Goal: Task Accomplishment & Management: Complete application form

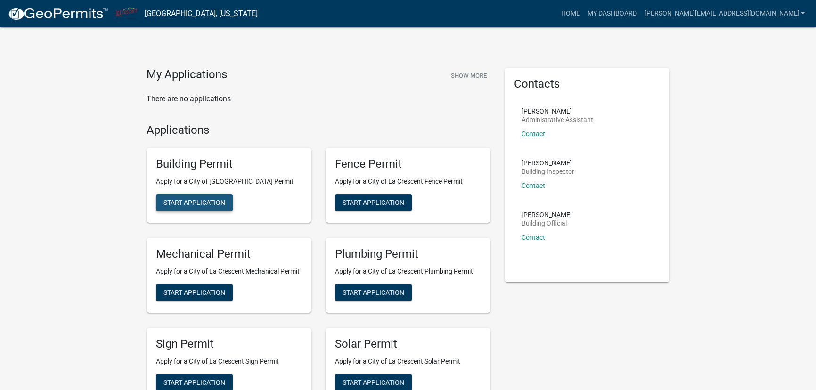
click at [186, 202] on span "Start Application" at bounding box center [194, 203] width 62 height 8
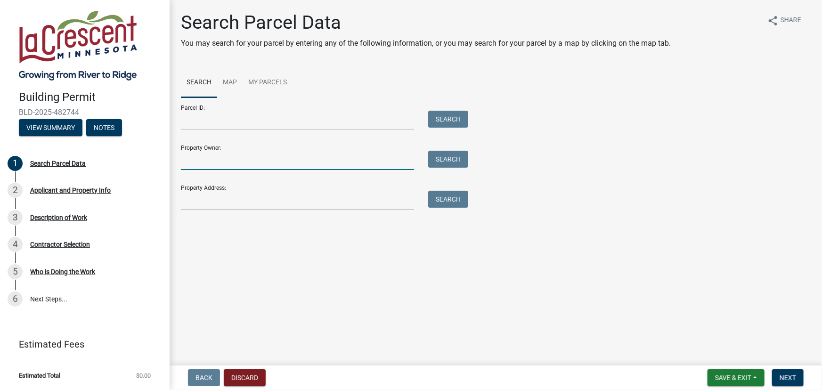
click at [203, 161] on input "Property Owner:" at bounding box center [297, 160] width 233 height 19
click at [206, 161] on input "Property Owner:" at bounding box center [297, 160] width 233 height 19
type input "[PERSON_NAME]"
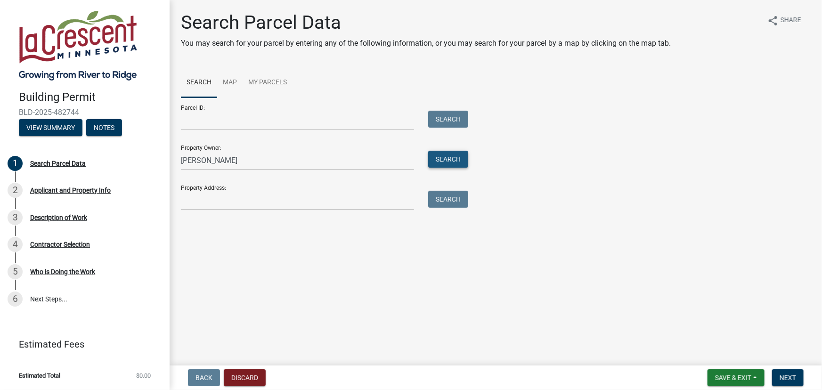
click at [452, 163] on button "Search" at bounding box center [448, 159] width 40 height 17
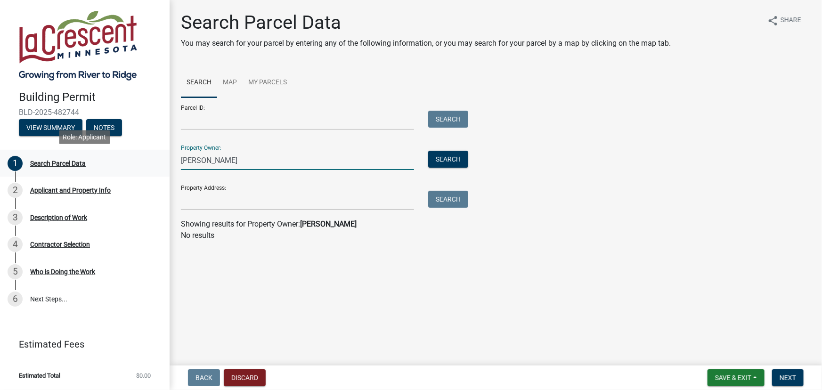
drag, startPoint x: 230, startPoint y: 157, endPoint x: 163, endPoint y: 155, distance: 67.9
click at [163, 156] on div "Building Permit BLD-2025-482744 View Summary Notes 1 Search Parcel Data 2 Appli…" at bounding box center [411, 195] width 822 height 390
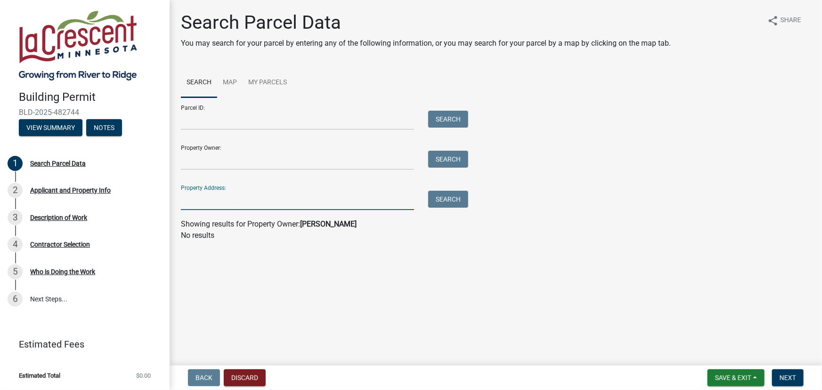
click at [189, 209] on input "Property Address:" at bounding box center [297, 200] width 233 height 19
click at [444, 196] on button "Search" at bounding box center [448, 199] width 40 height 17
click at [256, 197] on input "[STREET_ADDRESS]" at bounding box center [297, 200] width 233 height 19
type input "[GEOGRAPHIC_DATA]"
click at [450, 196] on button "Search" at bounding box center [448, 199] width 40 height 17
